Goal: Transaction & Acquisition: Purchase product/service

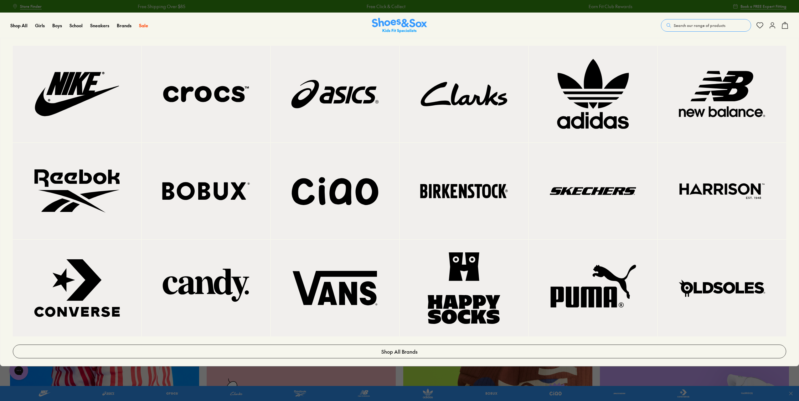
click at [330, 91] on img at bounding box center [334, 93] width 103 height 71
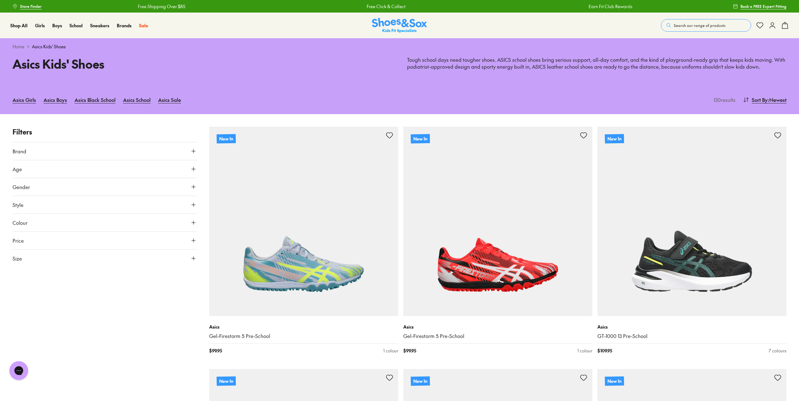
click at [190, 187] on button "Gender" at bounding box center [105, 187] width 184 height 18
click at [127, 202] on label "Girls" at bounding box center [127, 205] width 45 height 12
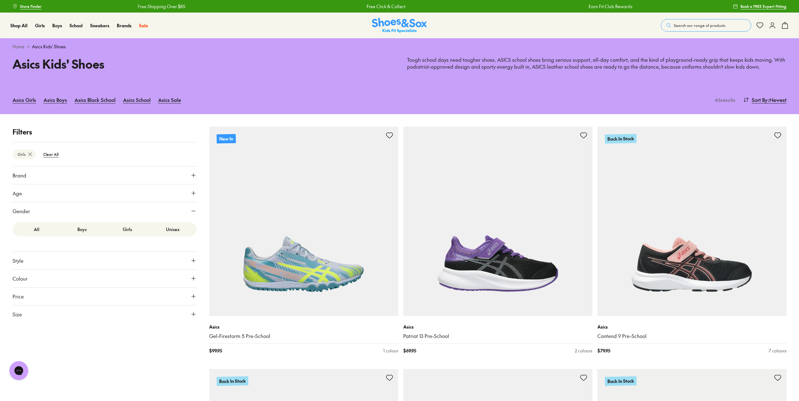
click at [127, 230] on label "Girls" at bounding box center [127, 229] width 45 height 12
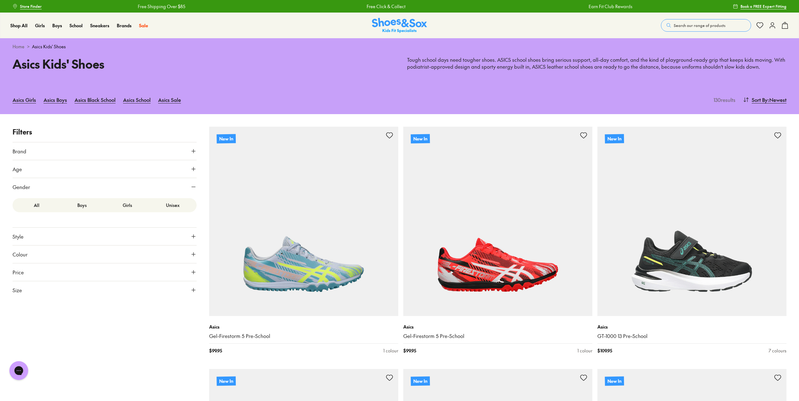
click at [126, 203] on label "Girls" at bounding box center [127, 205] width 45 height 12
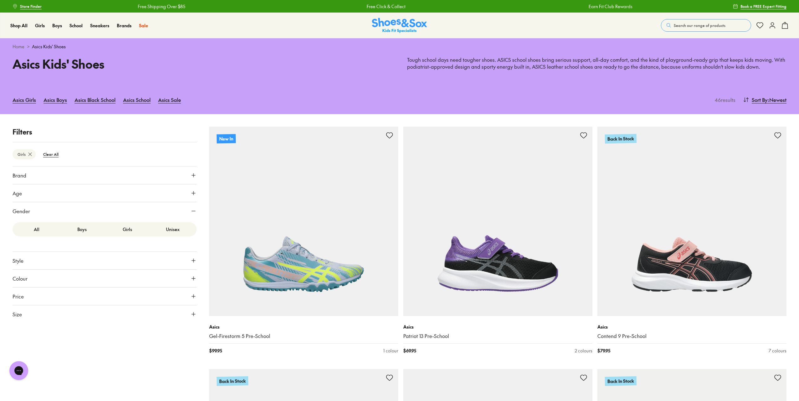
click at [189, 191] on button "Age" at bounding box center [105, 193] width 184 height 18
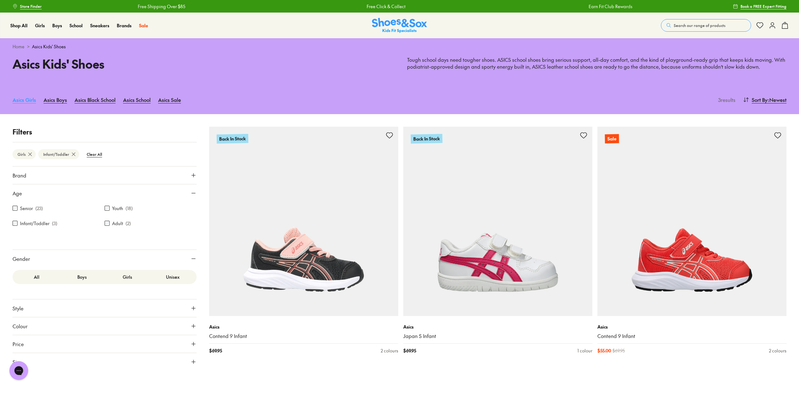
click at [20, 99] on link "Asics Girls" at bounding box center [24, 100] width 23 height 14
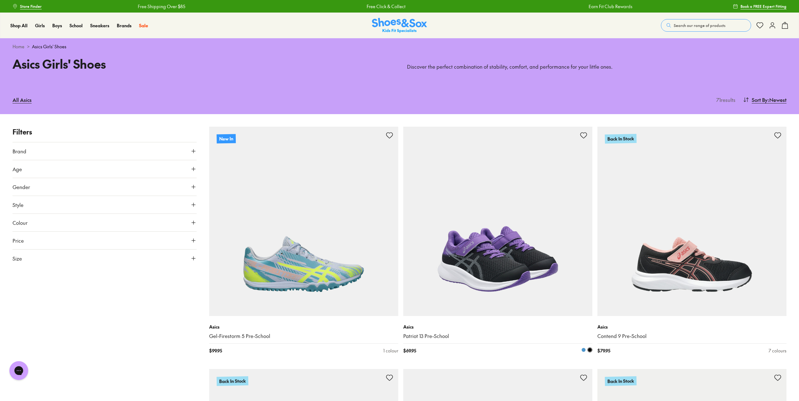
click at [583, 349] on span at bounding box center [584, 349] width 4 height 4
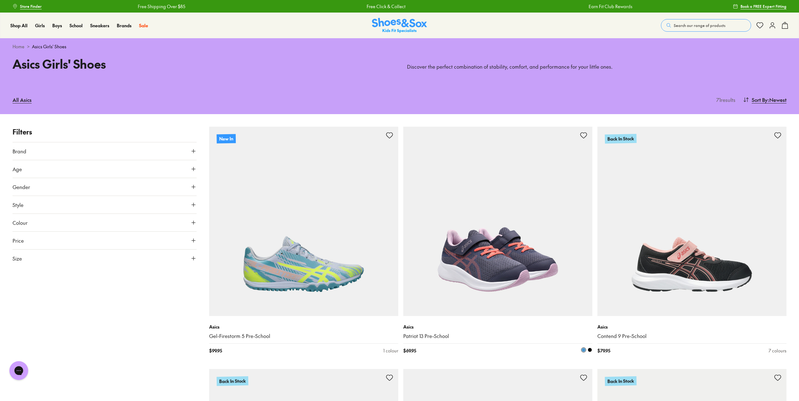
click at [591, 349] on span at bounding box center [590, 349] width 4 height 4
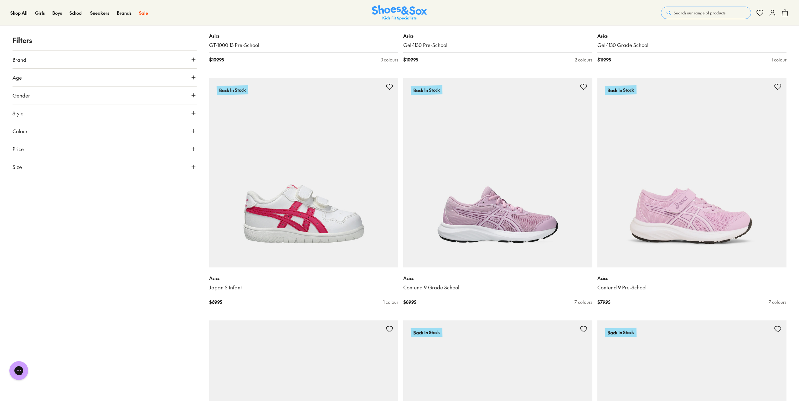
scroll to position [1347, 0]
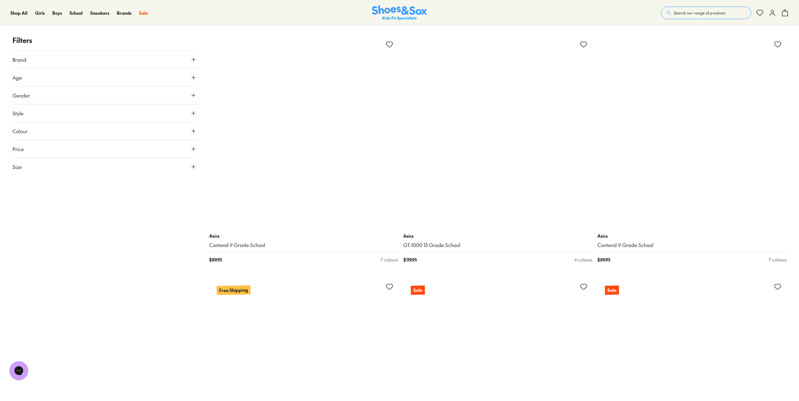
scroll to position [4511, 0]
